Goal: Book appointment/travel/reservation

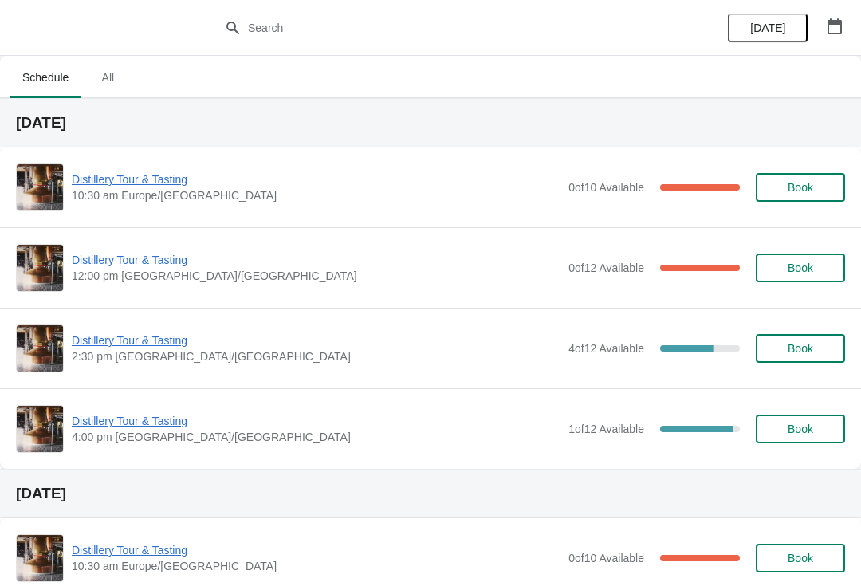
click at [127, 338] on span "Distillery Tour & Tasting" at bounding box center [316, 340] width 489 height 16
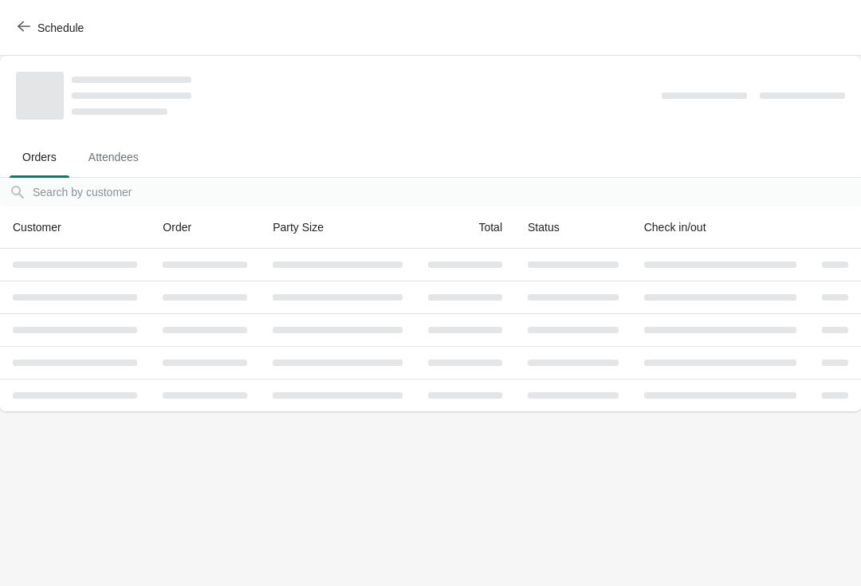
click at [22, 23] on icon "button" at bounding box center [24, 27] width 13 height 10
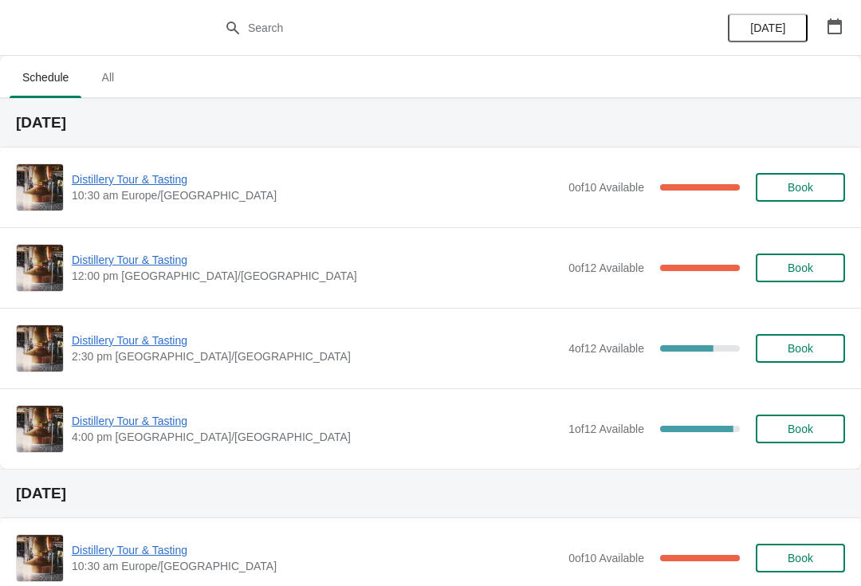
click at [146, 266] on span "Distillery Tour & Tasting" at bounding box center [316, 260] width 489 height 16
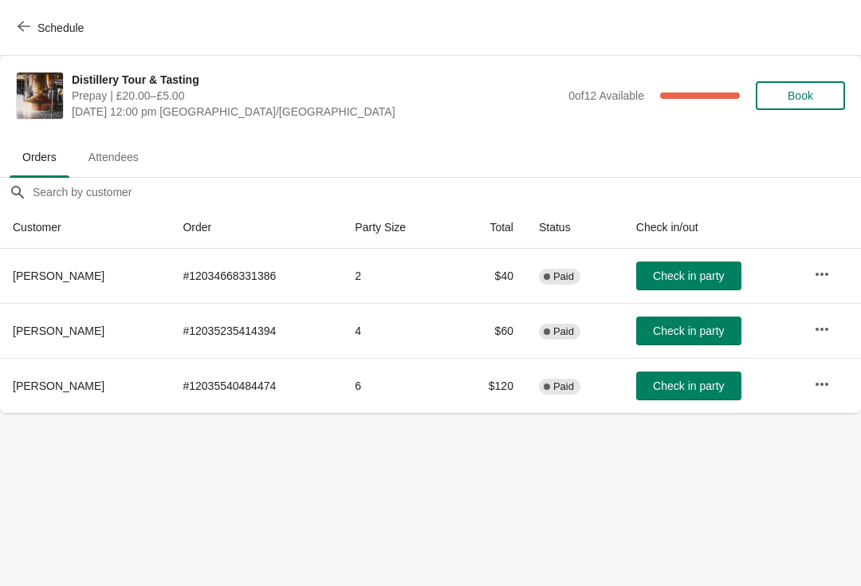
click at [25, 22] on icon "button" at bounding box center [24, 26] width 13 height 13
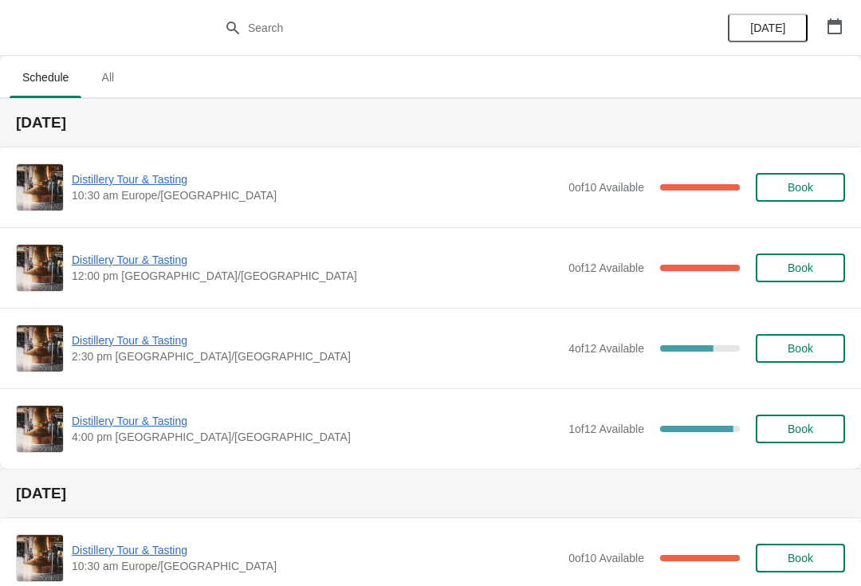
click at [130, 347] on span "Distillery Tour & Tasting" at bounding box center [316, 340] width 489 height 16
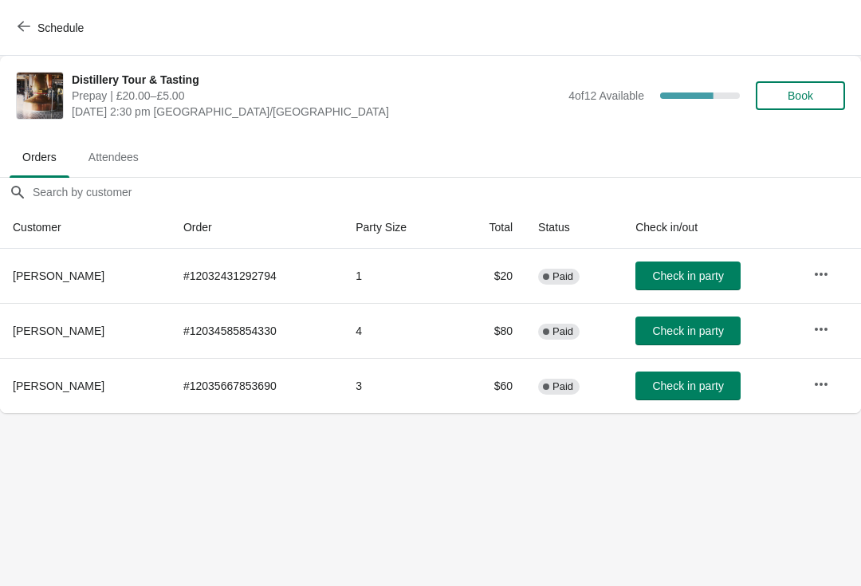
click at [4, 31] on div "Schedule" at bounding box center [430, 28] width 861 height 56
click at [22, 27] on icon "button" at bounding box center [24, 26] width 13 height 13
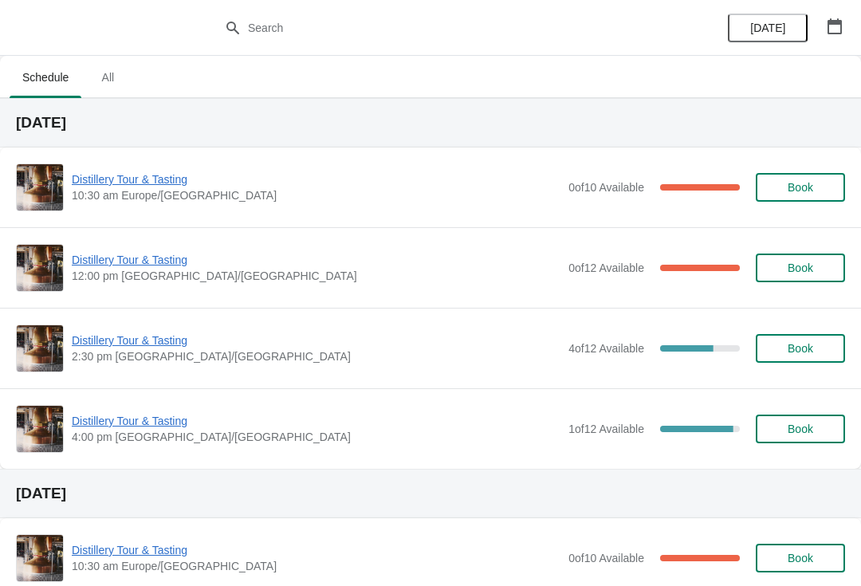
click at [125, 256] on span "Distillery Tour & Tasting" at bounding box center [316, 260] width 489 height 16
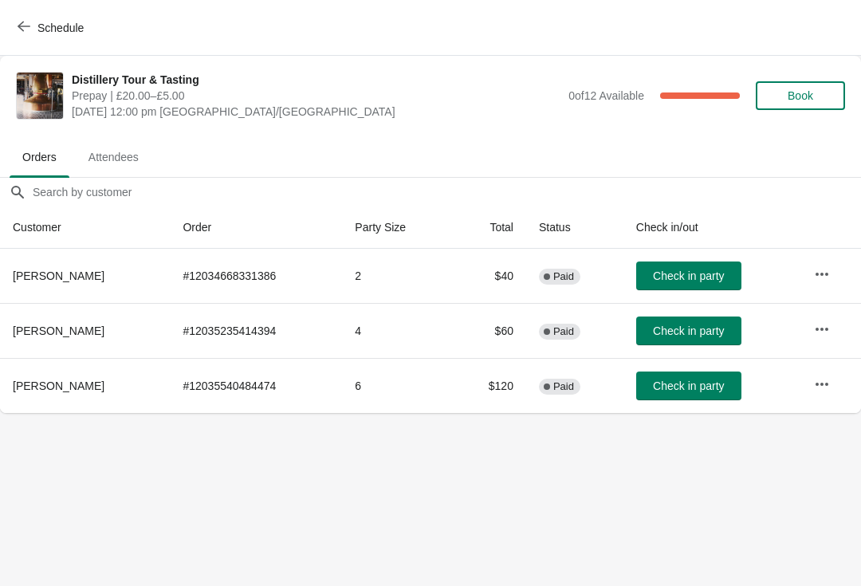
click at [18, 32] on icon "button" at bounding box center [24, 26] width 13 height 13
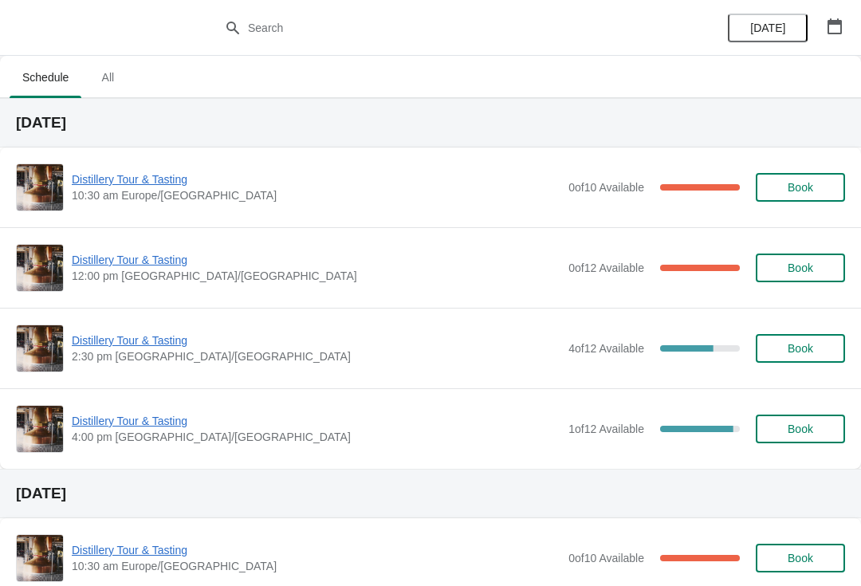
click at [124, 428] on span "Distillery Tour & Tasting" at bounding box center [316, 421] width 489 height 16
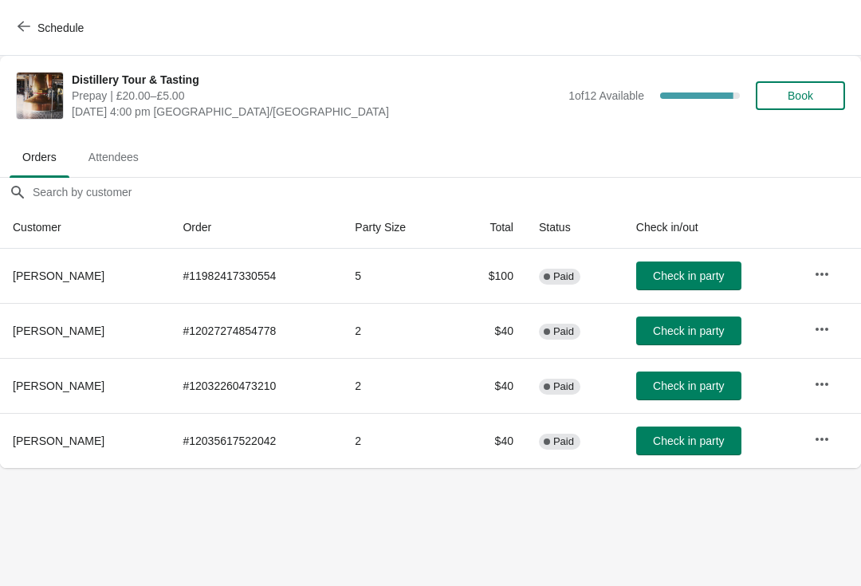
click at [15, 26] on button "Schedule" at bounding box center [52, 28] width 88 height 29
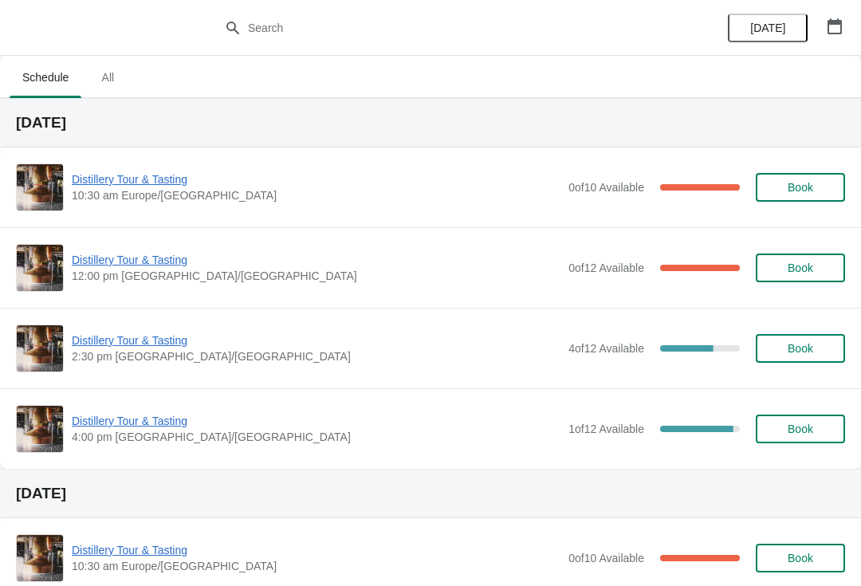
click at [154, 340] on span "Distillery Tour & Tasting" at bounding box center [316, 340] width 489 height 16
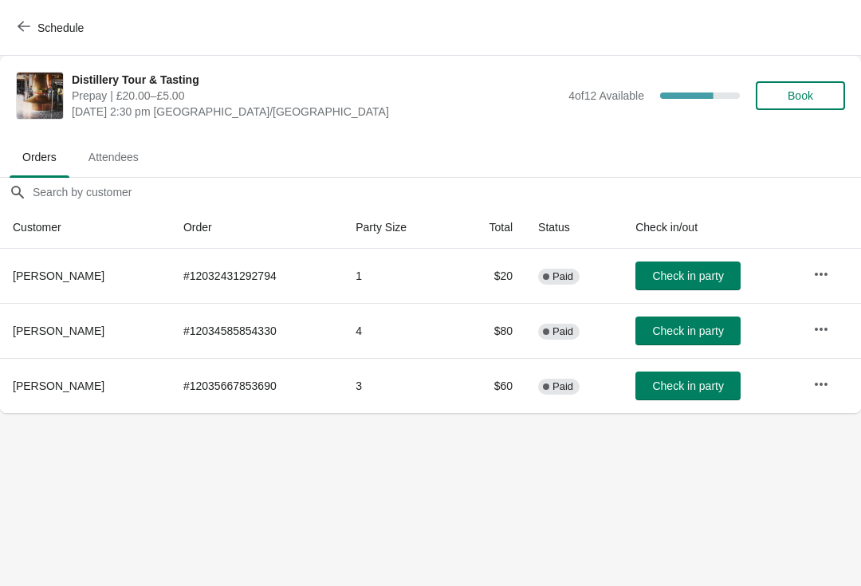
click at [22, 15] on button "Schedule" at bounding box center [52, 28] width 88 height 29
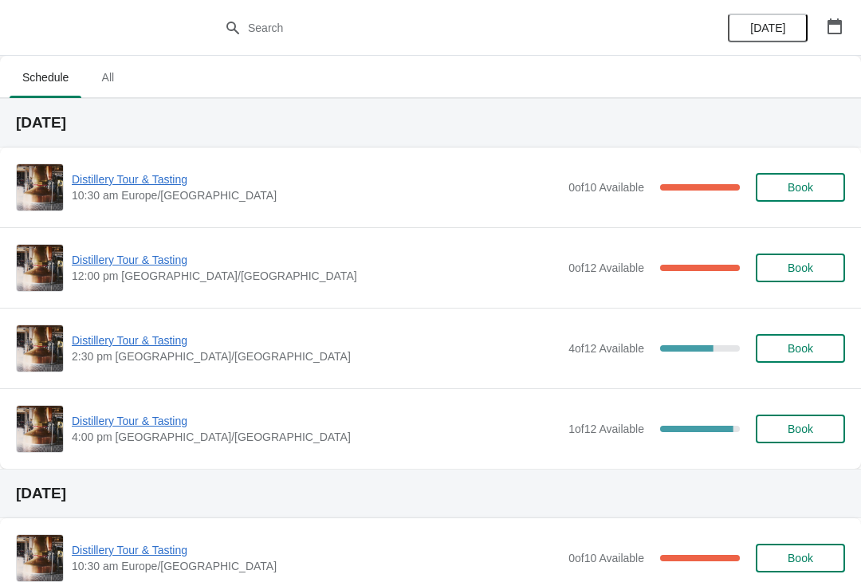
click at [138, 185] on span "Distillery Tour & Tasting" at bounding box center [316, 179] width 489 height 16
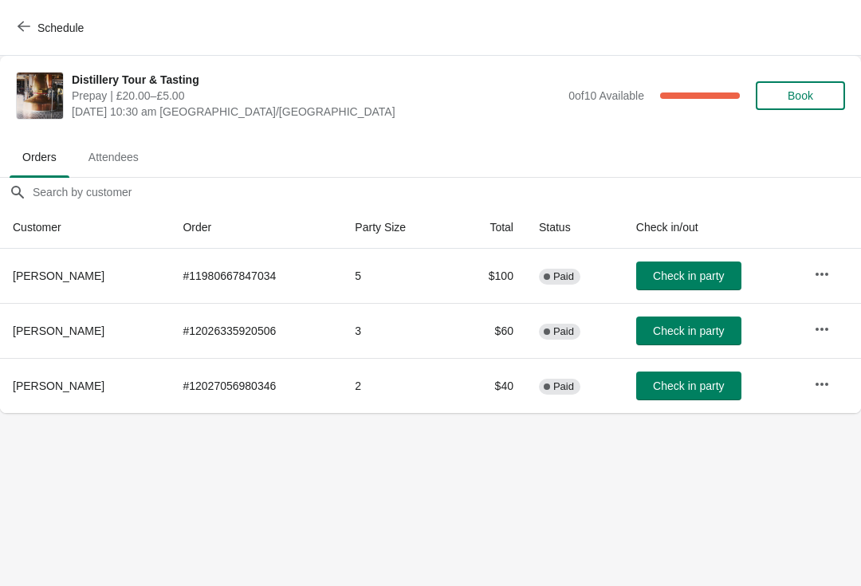
click at [22, 25] on icon "button" at bounding box center [24, 26] width 13 height 13
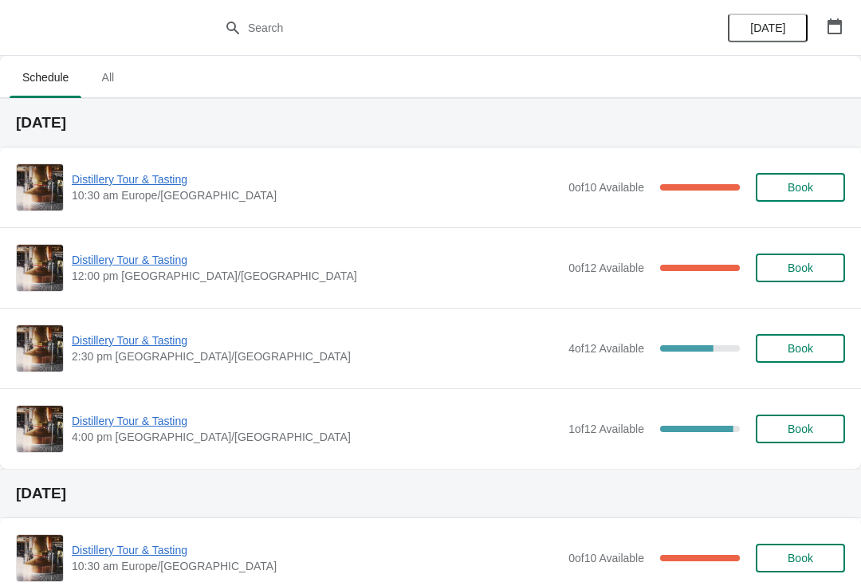
click at [147, 346] on span "Distillery Tour & Tasting" at bounding box center [316, 340] width 489 height 16
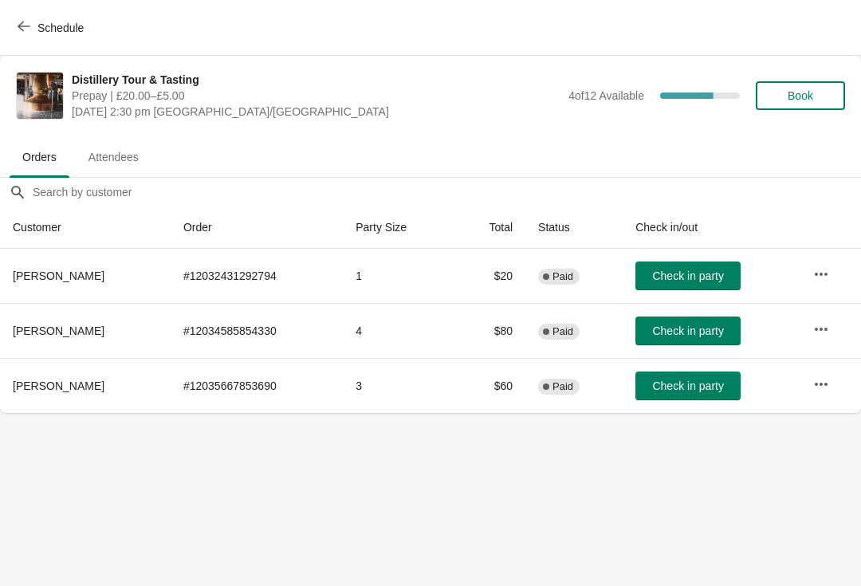
click at [22, 27] on icon "button" at bounding box center [24, 26] width 13 height 13
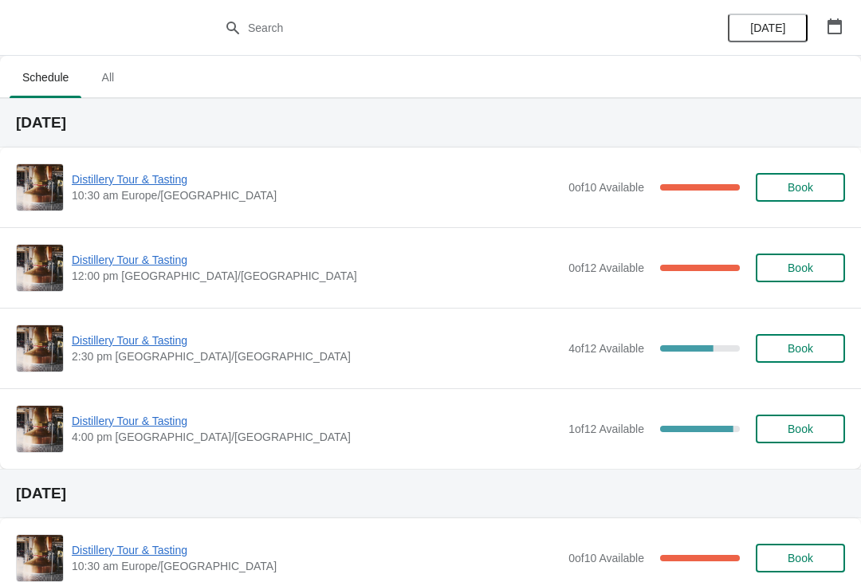
click at [135, 421] on span "Distillery Tour & Tasting" at bounding box center [316, 421] width 489 height 16
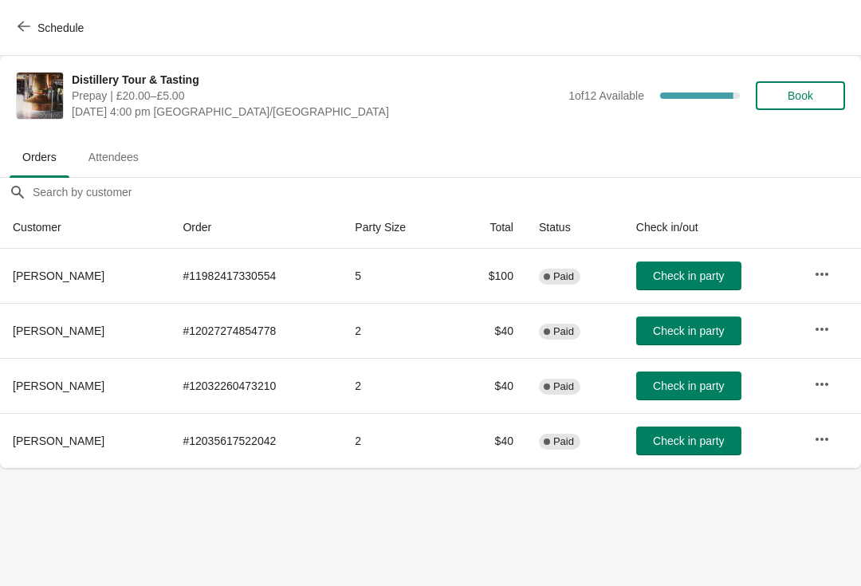
click at [32, 32] on span "Schedule" at bounding box center [52, 27] width 63 height 15
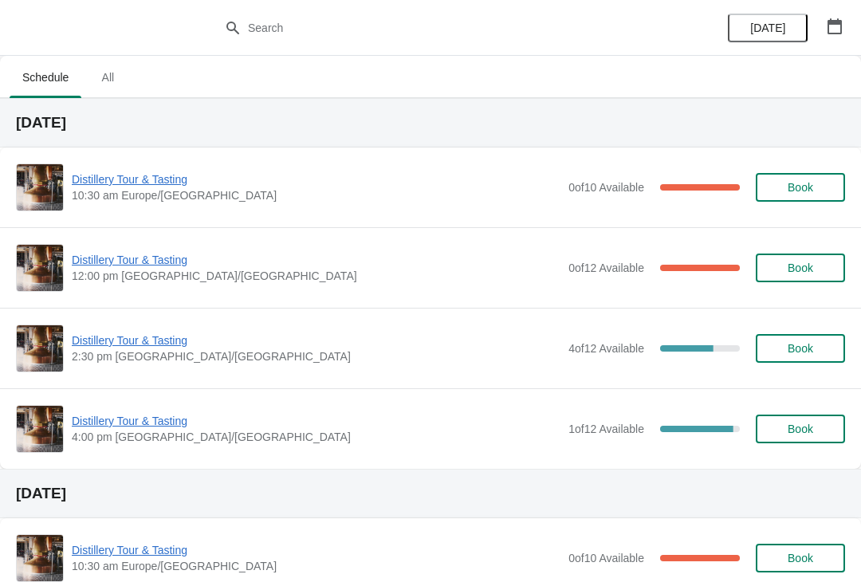
click at [141, 346] on span "Distillery Tour & Tasting" at bounding box center [316, 340] width 489 height 16
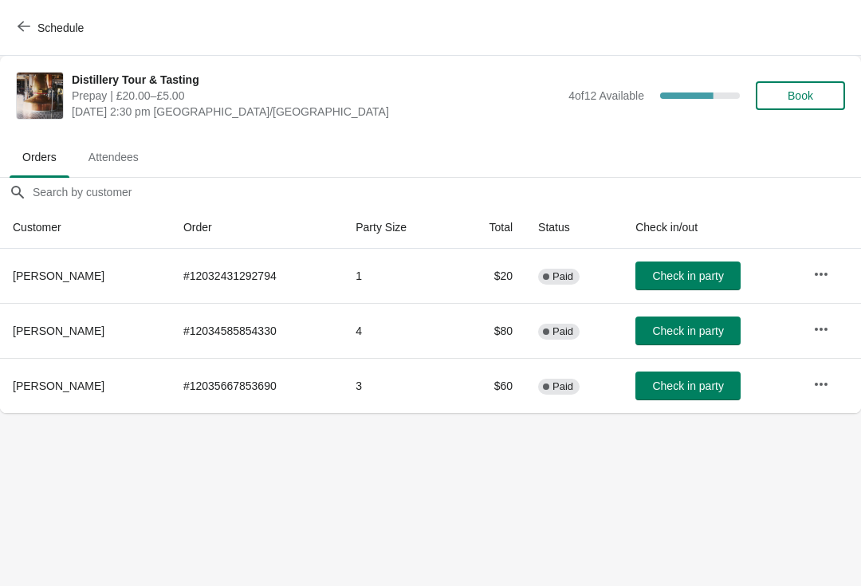
click at [14, 24] on button "Schedule" at bounding box center [52, 28] width 88 height 29
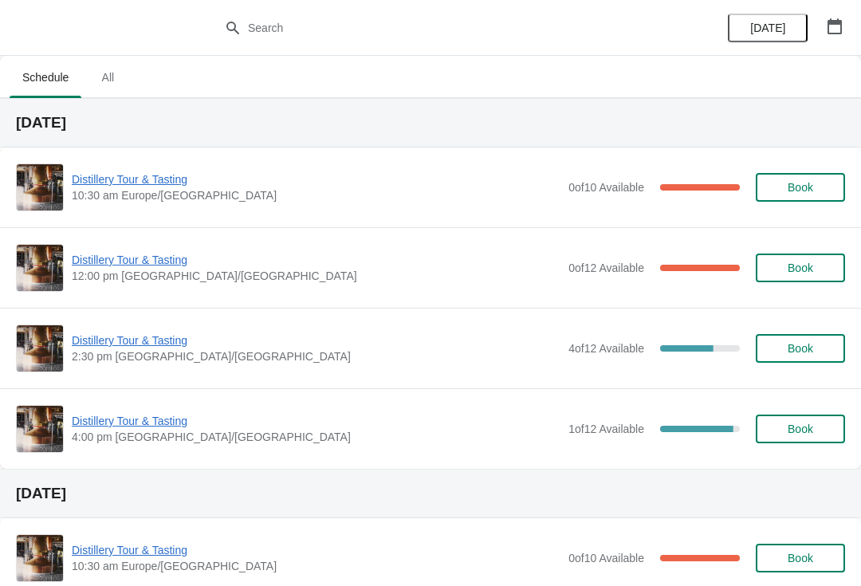
click at [118, 265] on span "Distillery Tour & Tasting" at bounding box center [316, 260] width 489 height 16
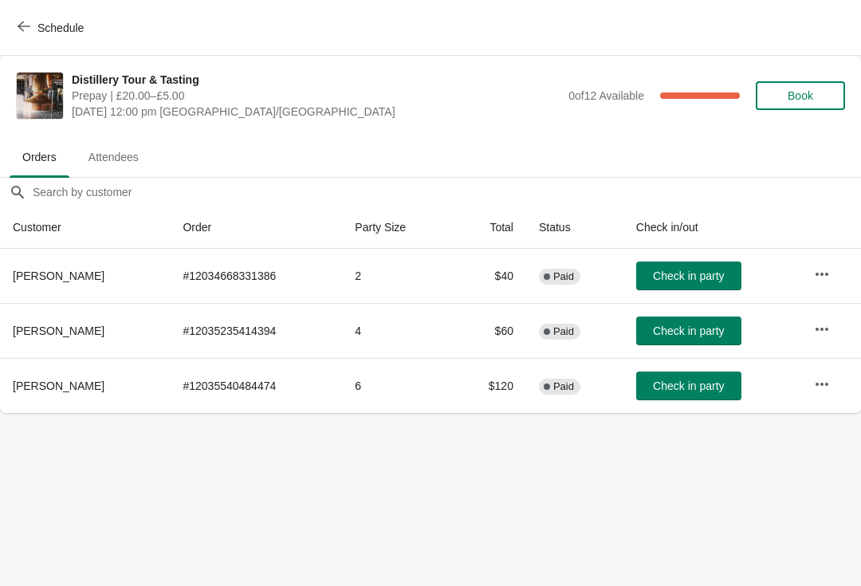
click at [22, 28] on icon "button" at bounding box center [24, 26] width 13 height 13
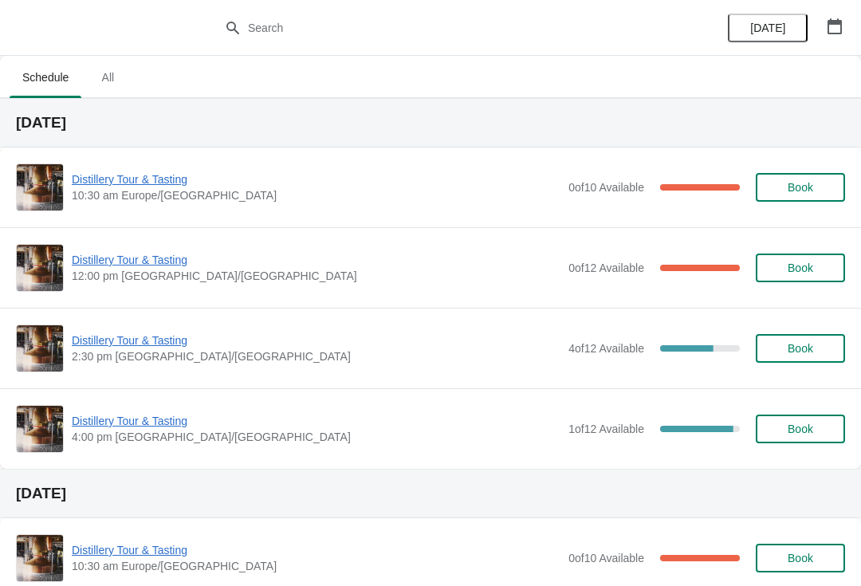
click at [146, 346] on span "Distillery Tour & Tasting" at bounding box center [316, 340] width 489 height 16
